Goal: Find contact information: Find contact information

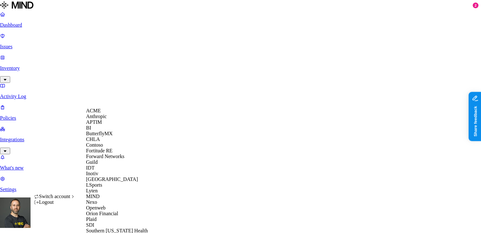
scroll to position [58, 0]
click at [104, 160] on div "Guild" at bounding box center [117, 163] width 62 height 6
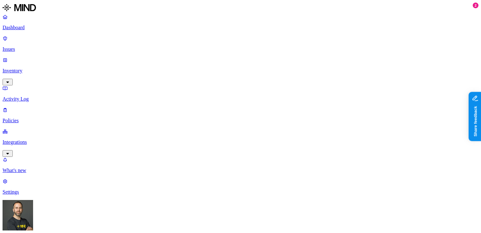
click at [50, 68] on p "Inventory" at bounding box center [240, 71] width 475 height 6
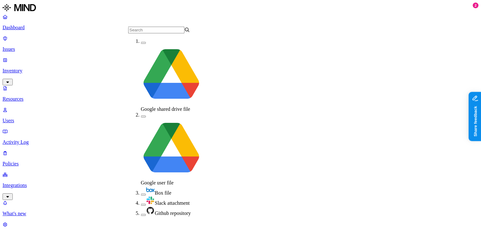
click at [141, 214] on button "button" at bounding box center [143, 215] width 5 height 2
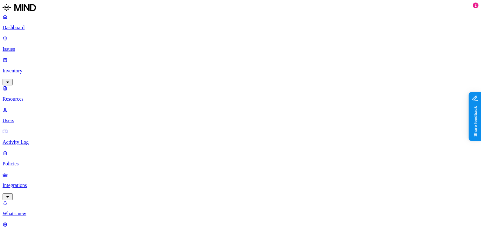
copy h3 "[PERSON_NAME][EMAIL_ADDRESS][PERSON_NAME][DOMAIN_NAME]"
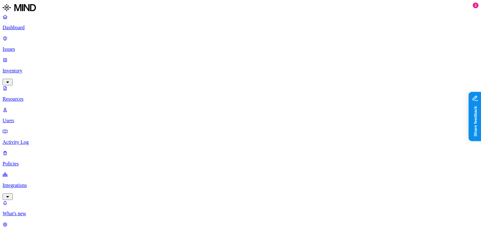
copy h3 "[PERSON_NAME][EMAIL_ADDRESS][PERSON_NAME][DOMAIN_NAME]"
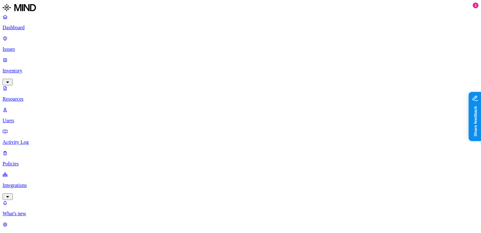
scroll to position [110, 0]
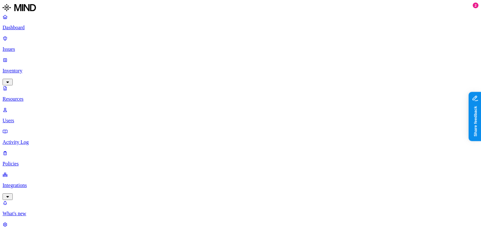
copy h3 "[PERSON_NAME][EMAIL_ADDRESS][PERSON_NAME][DOMAIN_NAME]"
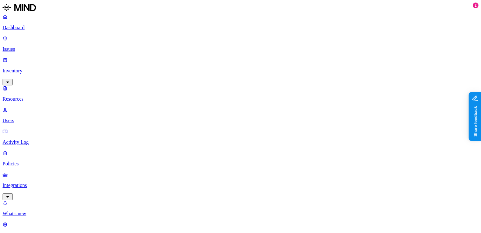
copy h3 "[PERSON_NAME][EMAIL_ADDRESS][PERSON_NAME][DOMAIN_NAME]"
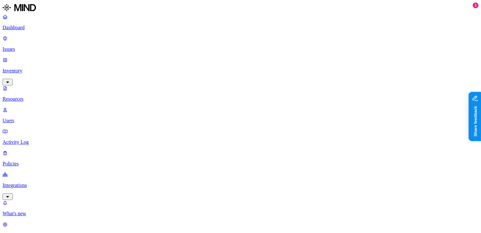
copy h3 "[PERSON_NAME][EMAIL_ADDRESS][PERSON_NAME][DOMAIN_NAME]"
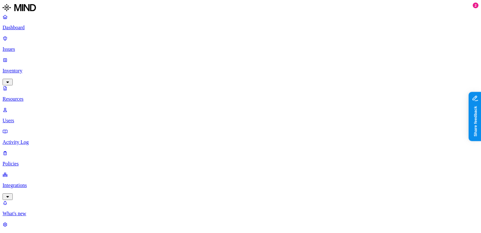
copy span "[EMAIL_ADDRESS][DOMAIN_NAME]"
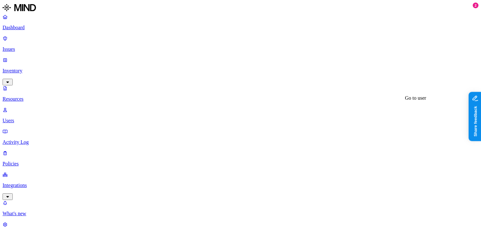
copy h3 "[PERSON_NAME][EMAIL_ADDRESS][PERSON_NAME][DOMAIN_NAME]"
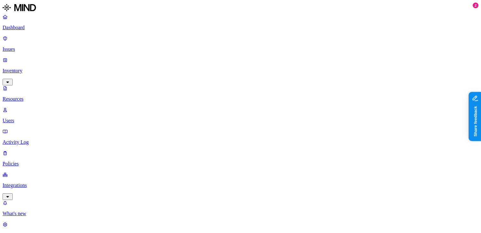
copy span "[DOMAIN_NAME][EMAIL_ADDRESS][DOMAIN_NAME]"
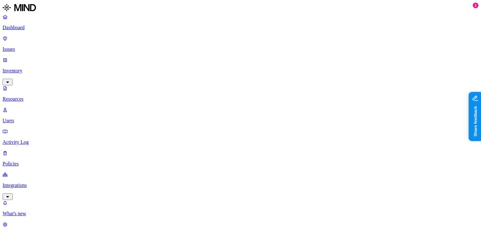
scroll to position [73, 0]
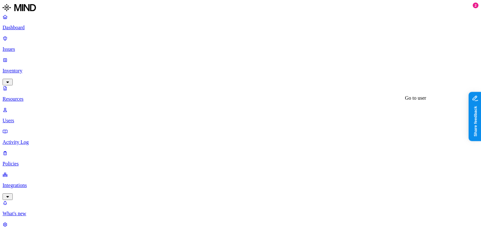
copy h3 "[EMAIL_ADDRESS][PERSON_NAME][DOMAIN_NAME]"
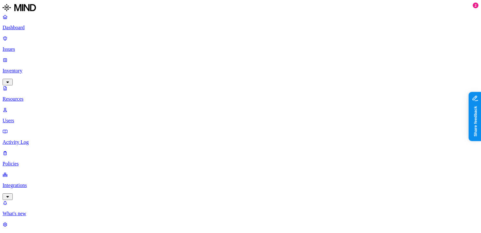
copy h3 "[PERSON_NAME][EMAIL_ADDRESS][PERSON_NAME][DOMAIN_NAME]"
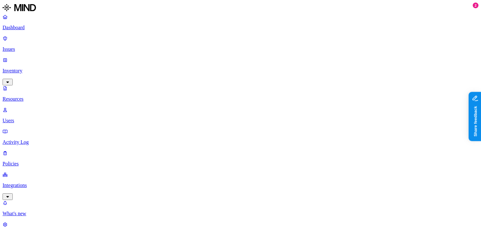
scroll to position [115, 0]
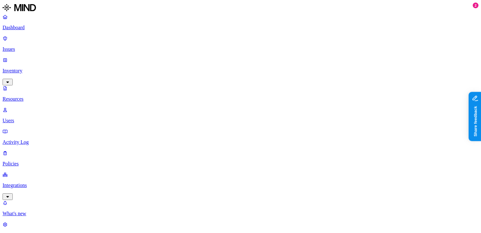
scroll to position [57, 0]
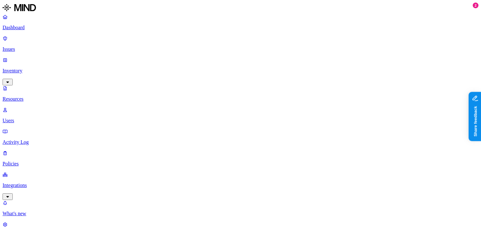
scroll to position [219, 0]
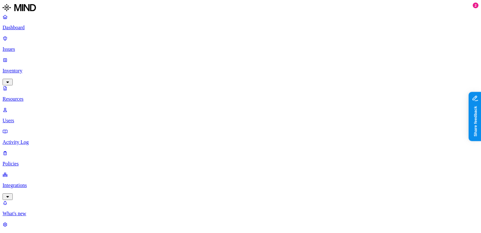
scroll to position [25, 0]
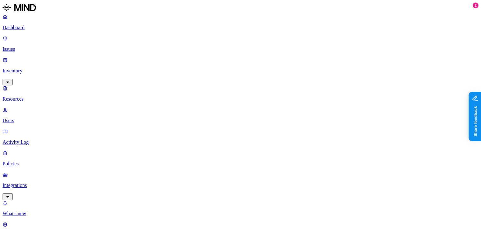
scroll to position [13, 0]
